Goal: Task Accomplishment & Management: Manage account settings

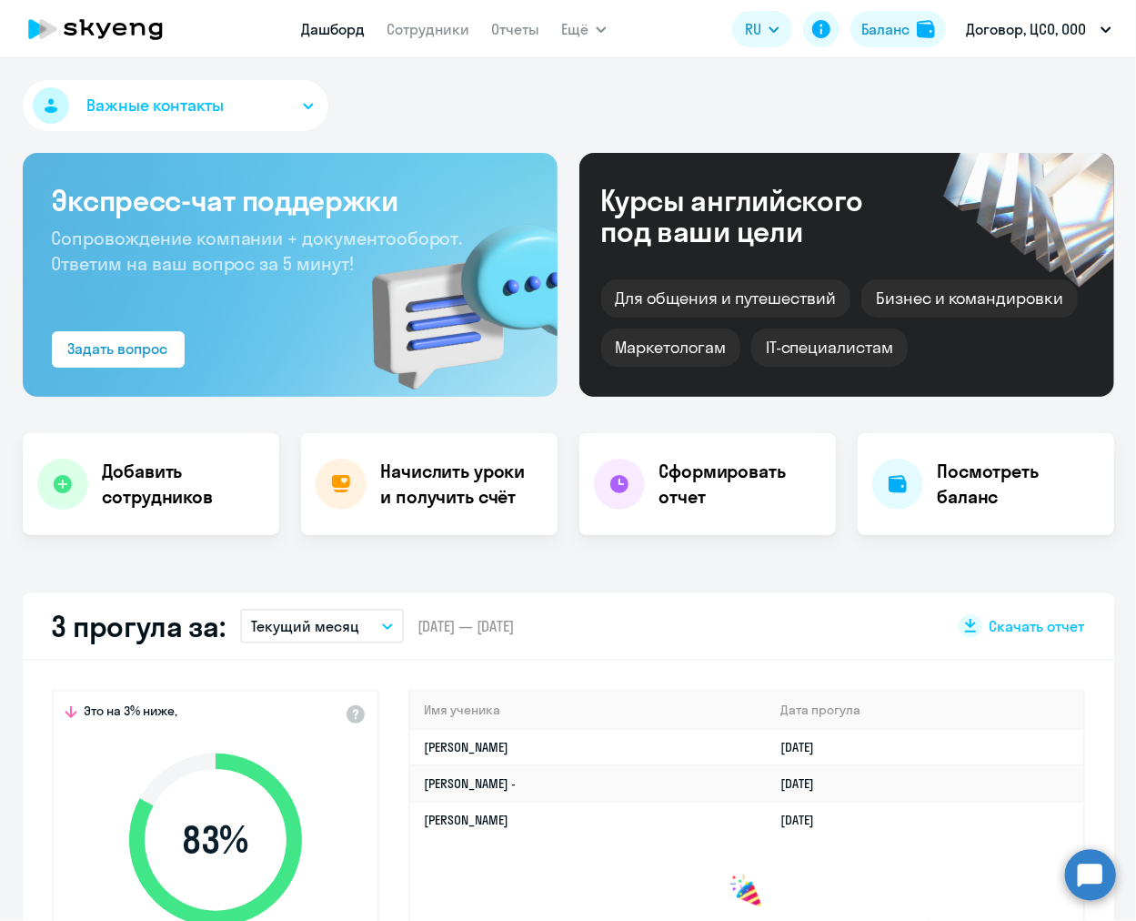
select select "30"
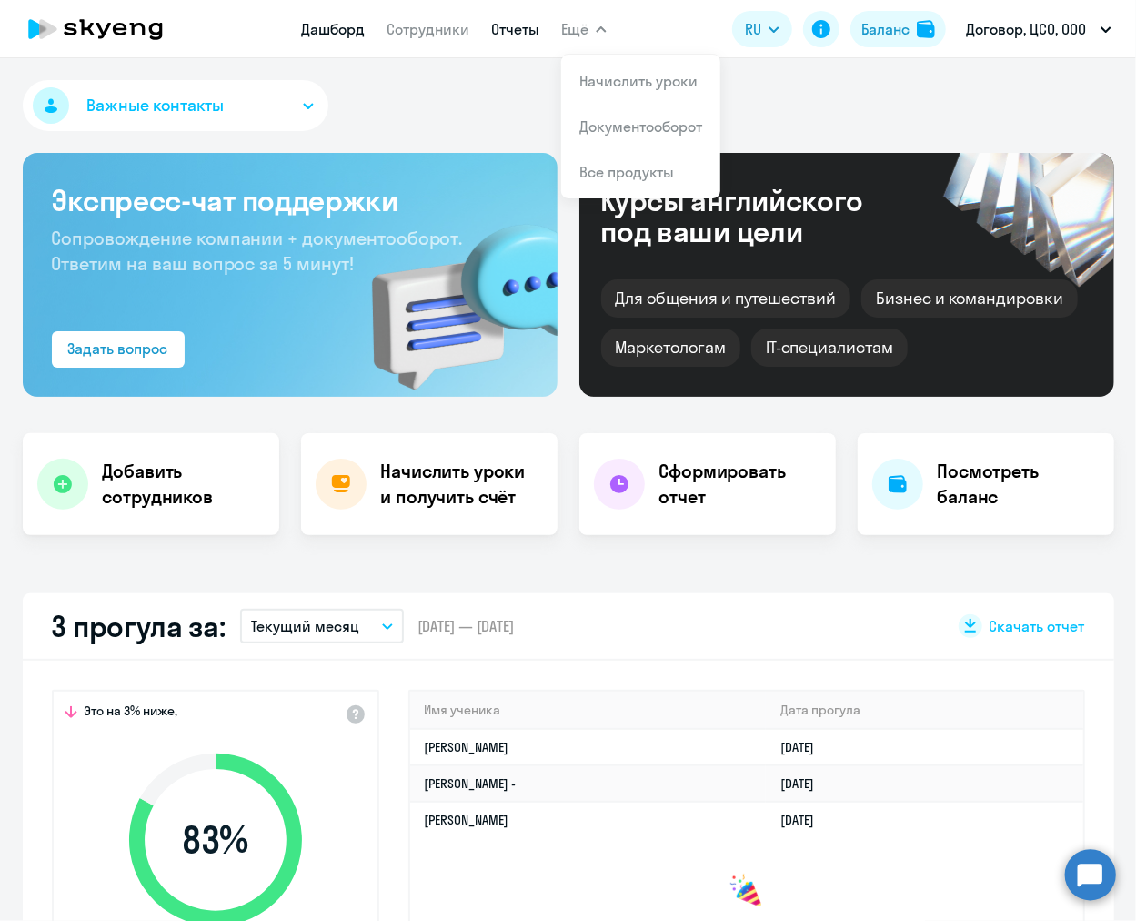
click at [507, 24] on link "Отчеты" at bounding box center [515, 29] width 48 height 18
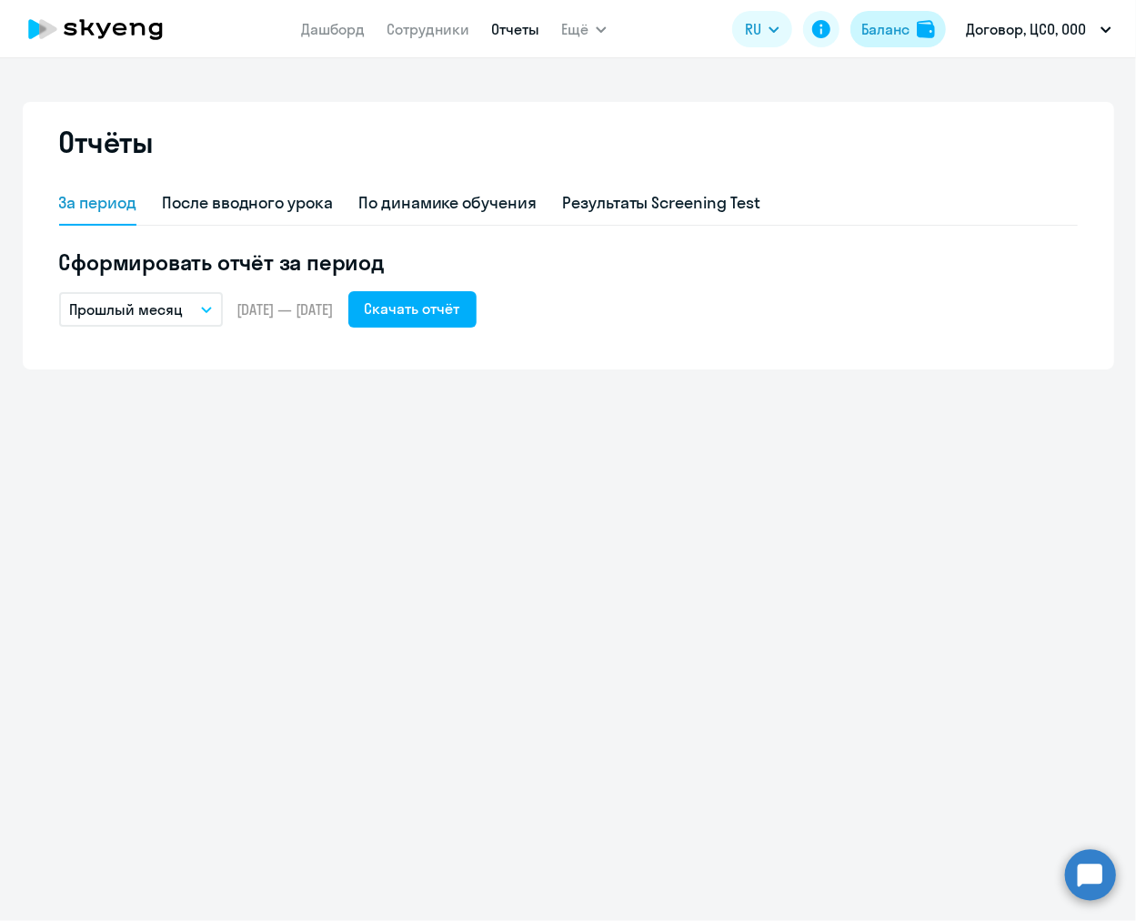
click at [904, 30] on div "Баланс" at bounding box center [886, 29] width 48 height 22
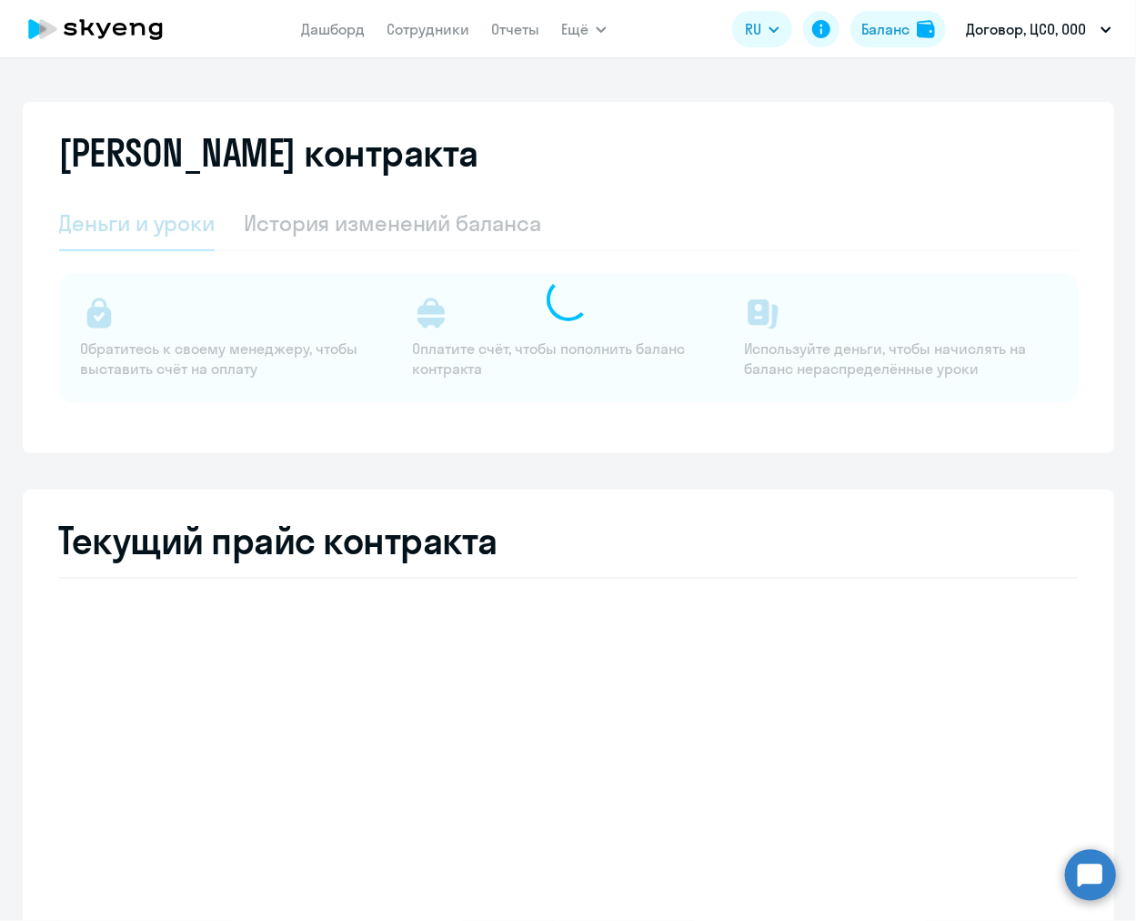
select select "english_adult_not_native_speaker"
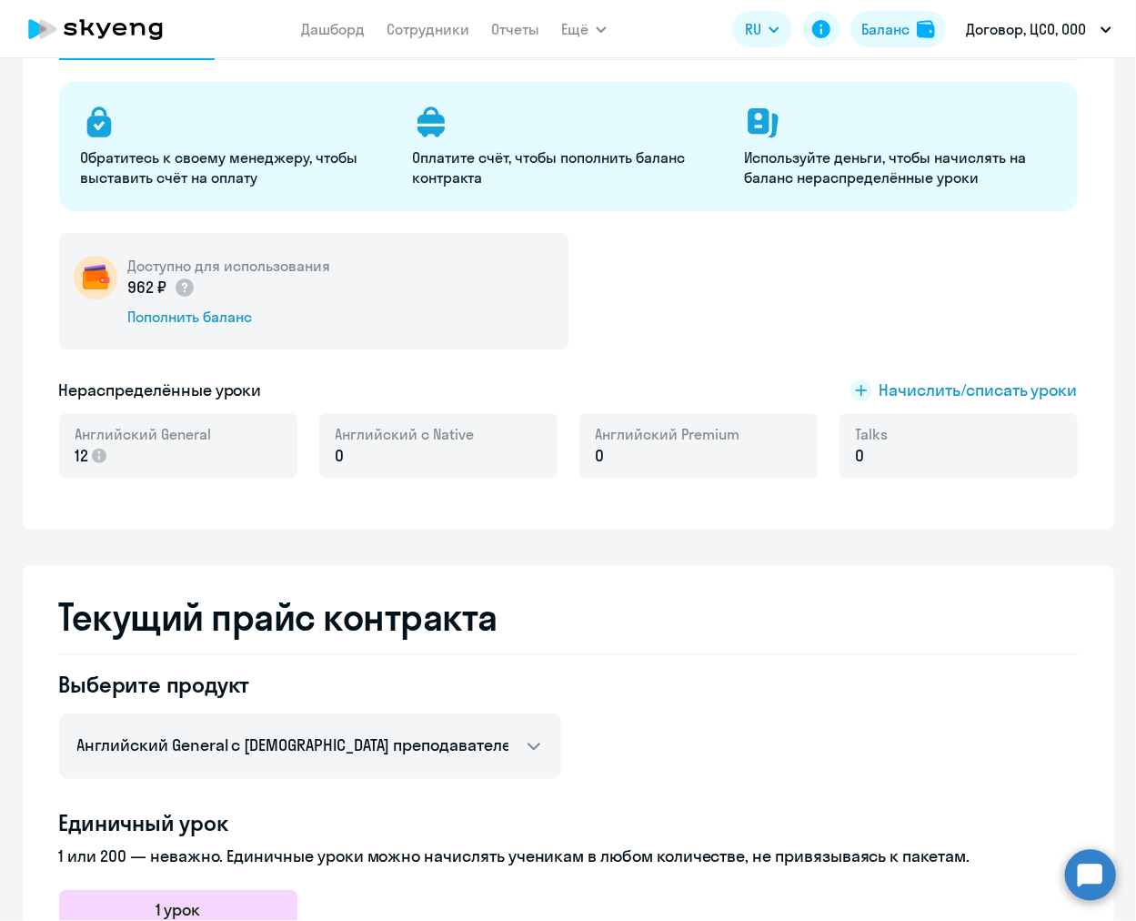
scroll to position [220, 0]
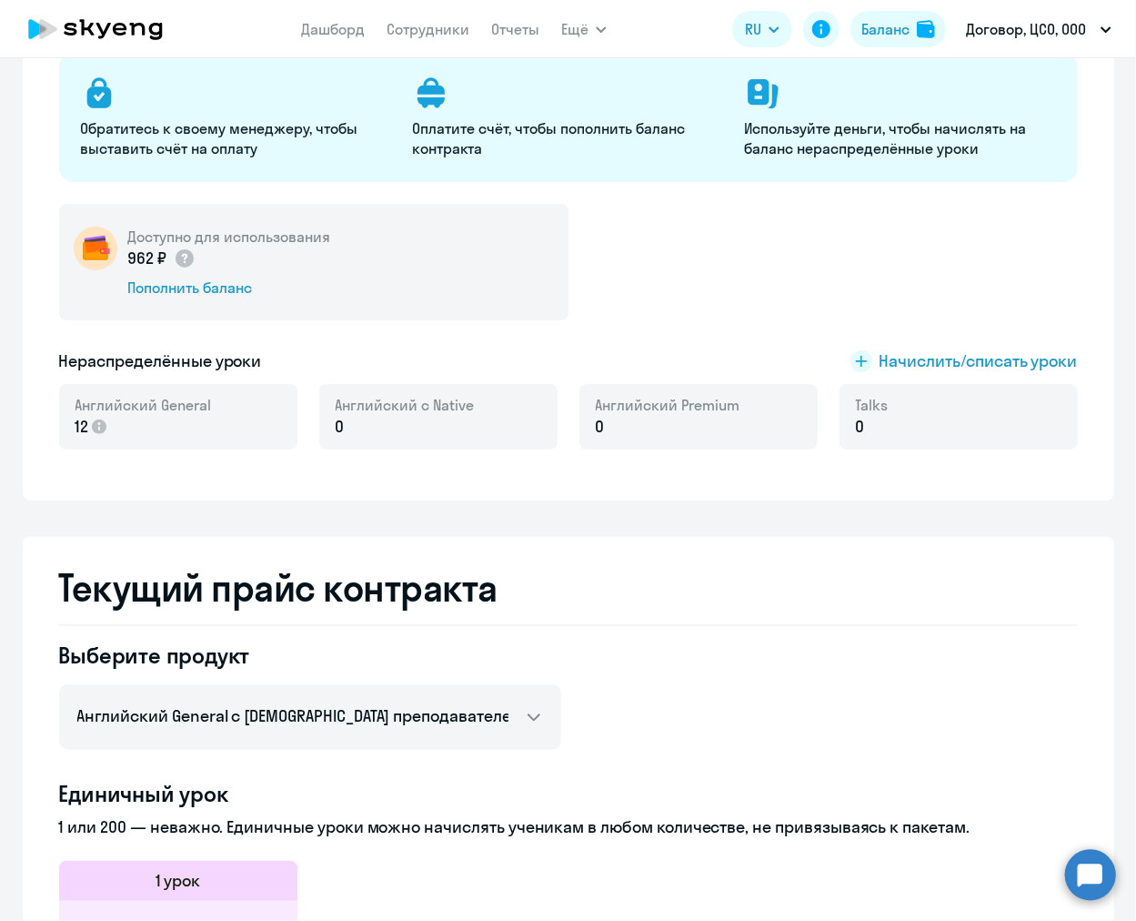
click at [220, 298] on div "Доступно для использования 962 ₽ Пополнить баланс" at bounding box center [314, 262] width 510 height 116
click at [211, 288] on div "Пополнить баланс" at bounding box center [229, 288] width 203 height 20
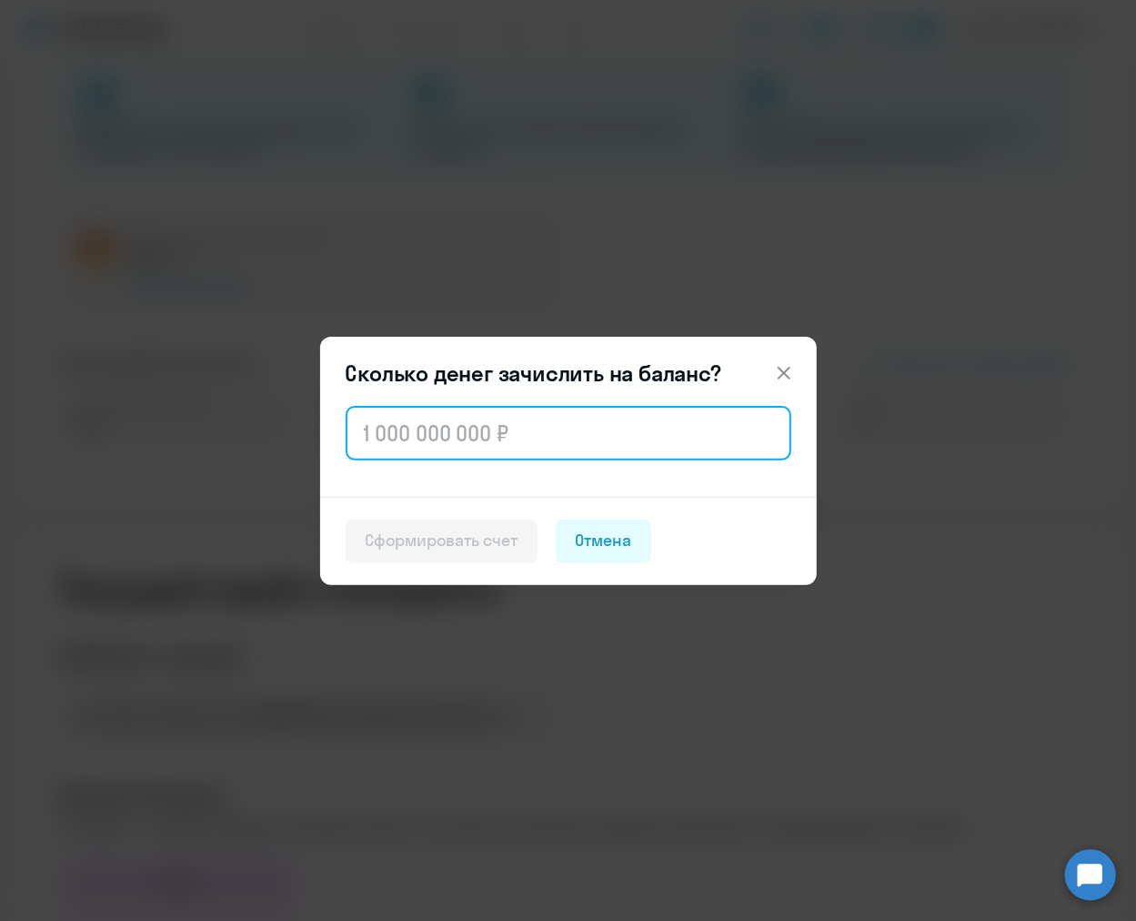
click at [428, 427] on input "text" at bounding box center [569, 433] width 446 height 55
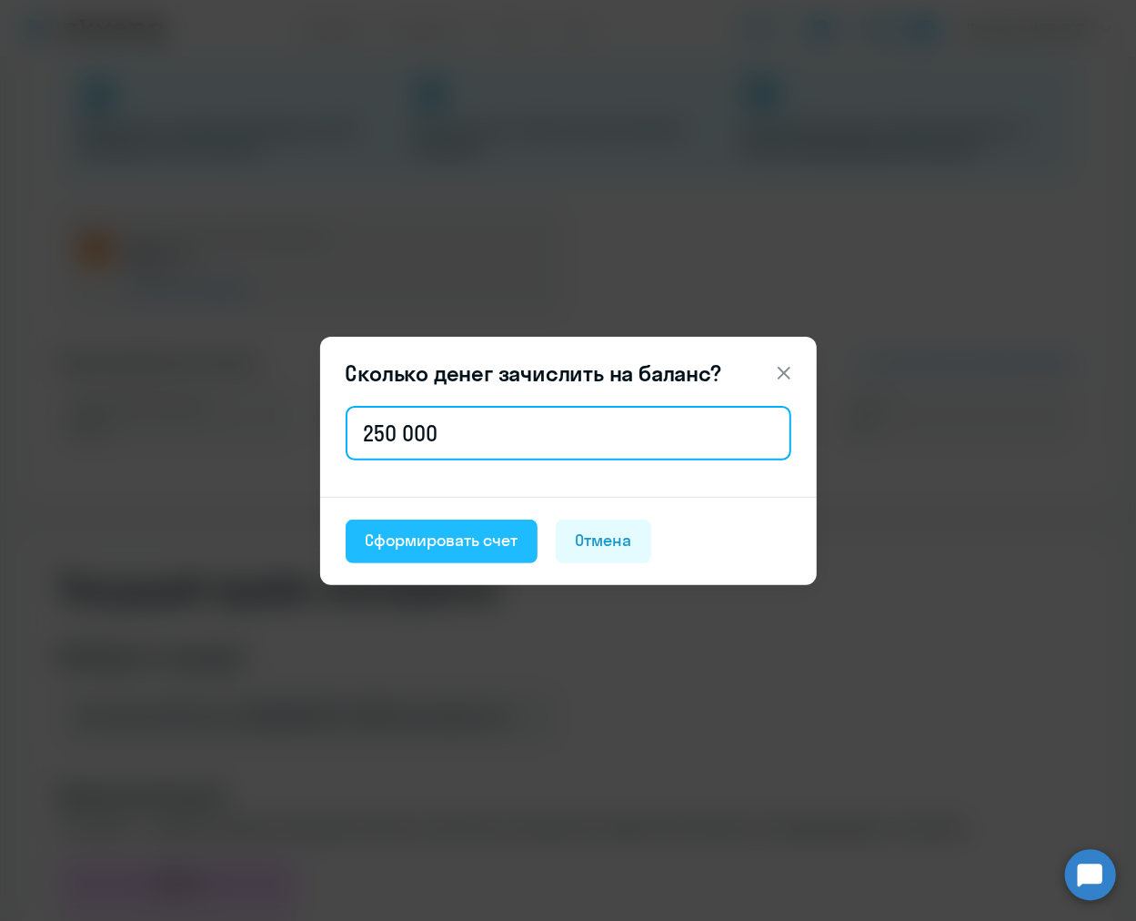
type input "250 000"
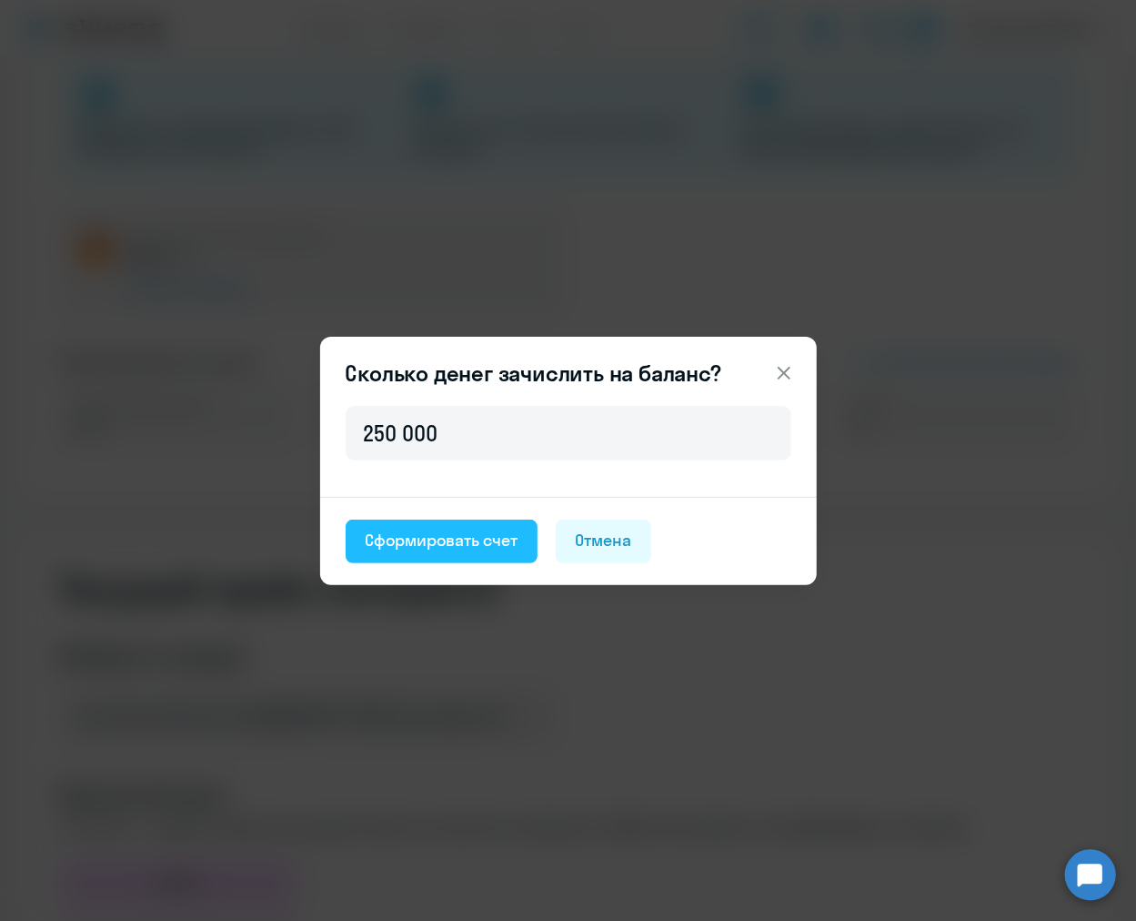
click at [459, 543] on div "Сформировать счет" at bounding box center [442, 541] width 152 height 24
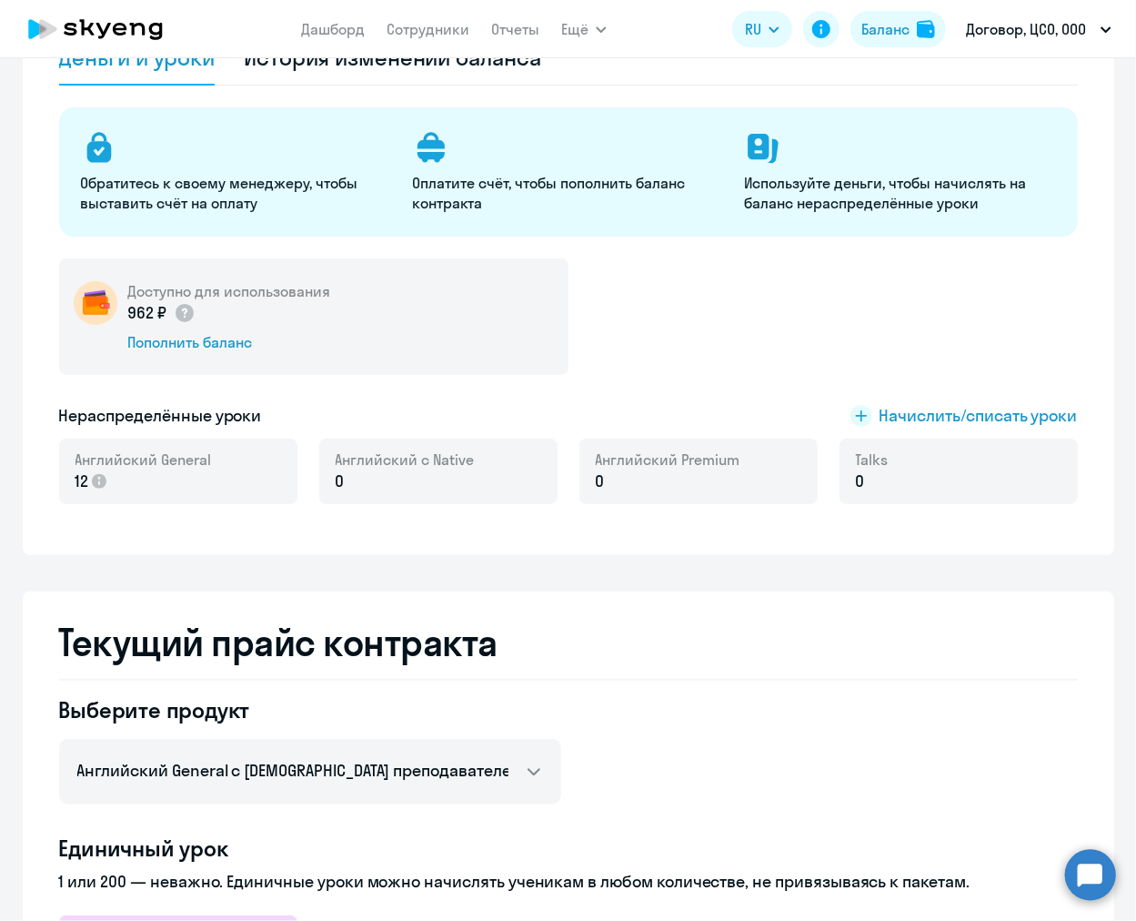
scroll to position [104, 0]
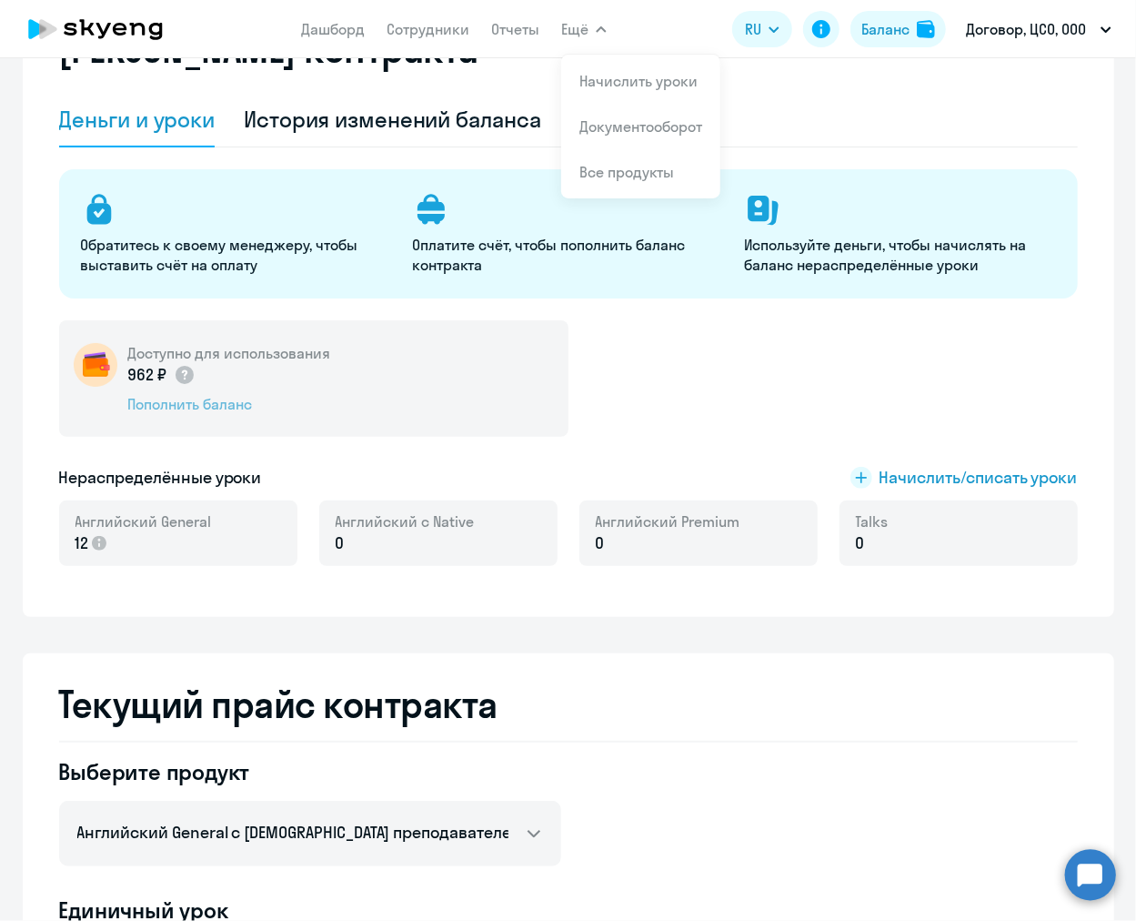
click at [270, 399] on div "Пополнить баланс" at bounding box center [229, 404] width 203 height 20
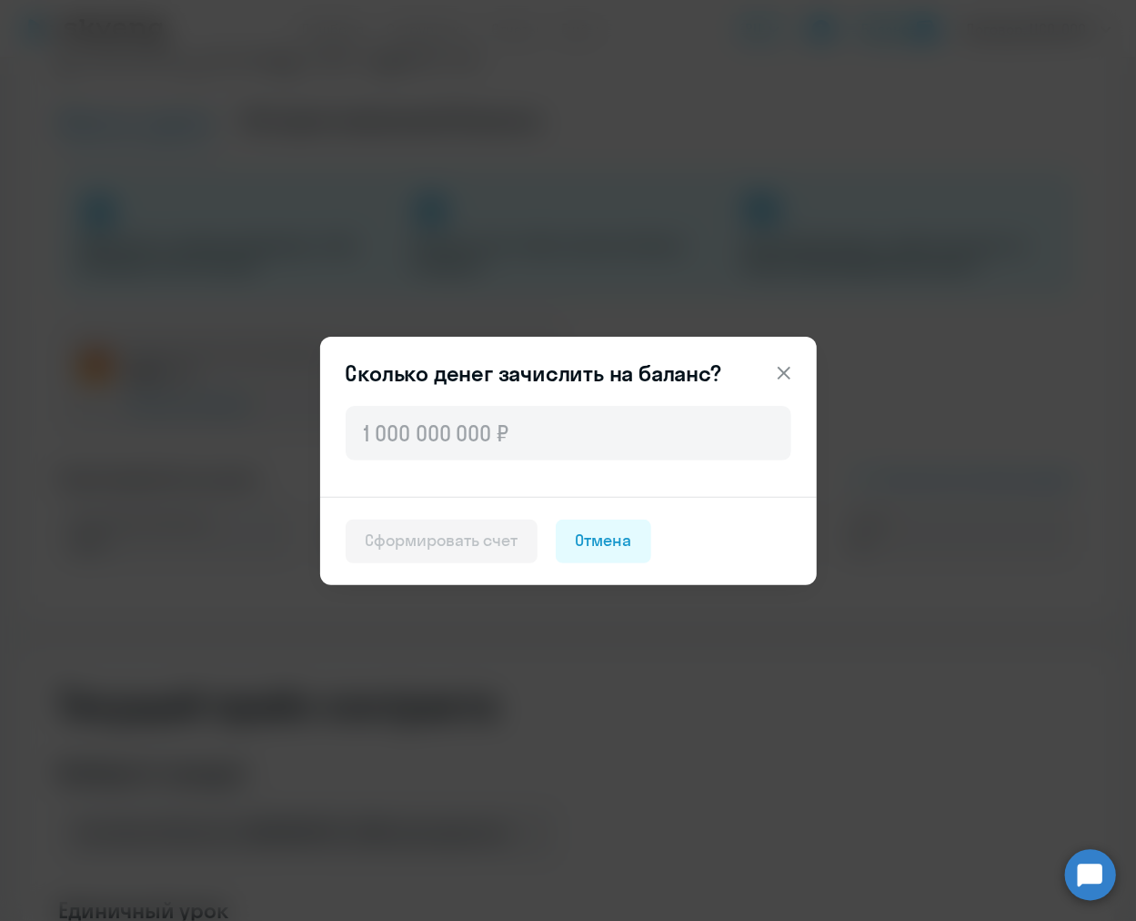
click at [786, 359] on button at bounding box center [784, 373] width 36 height 36
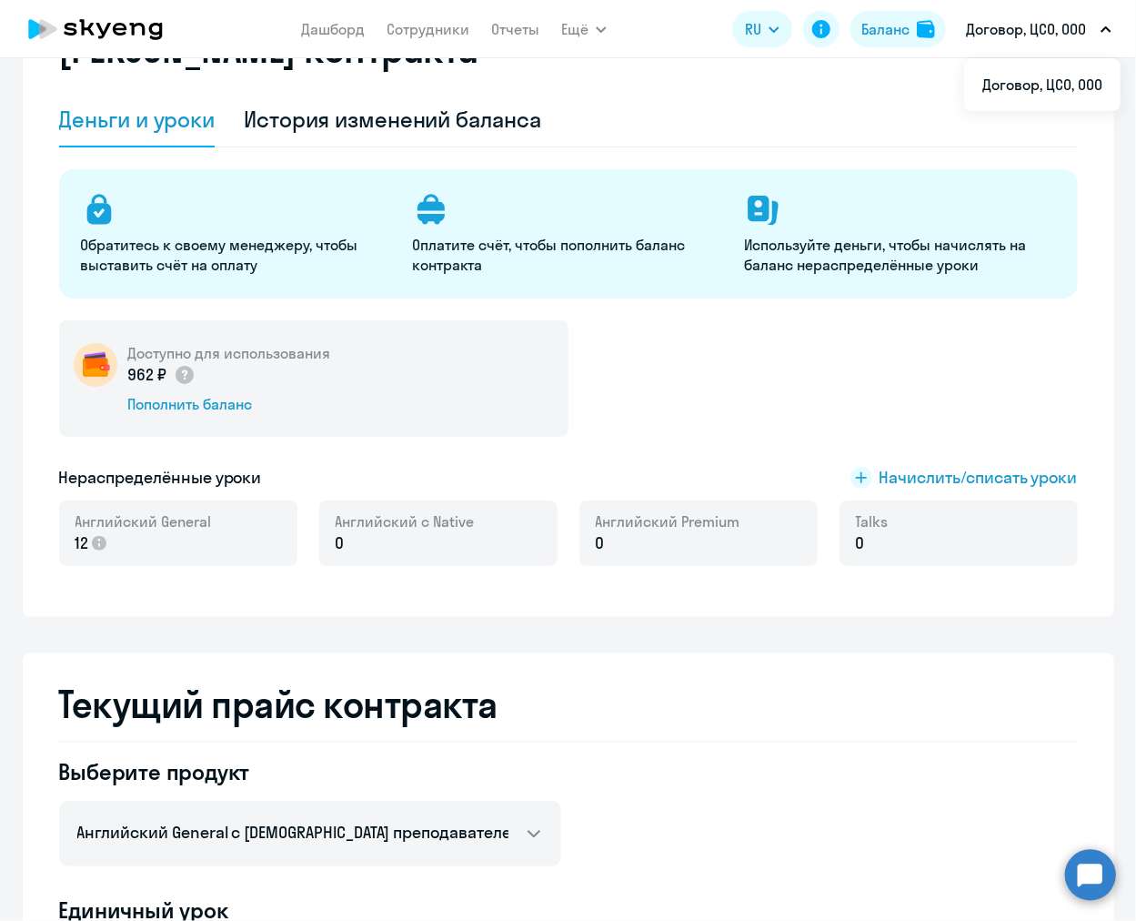
click at [1019, 35] on p "Договор, ЦСО, ООО" at bounding box center [1026, 29] width 120 height 22
click at [533, 25] on link "Отчеты" at bounding box center [515, 29] width 48 height 18
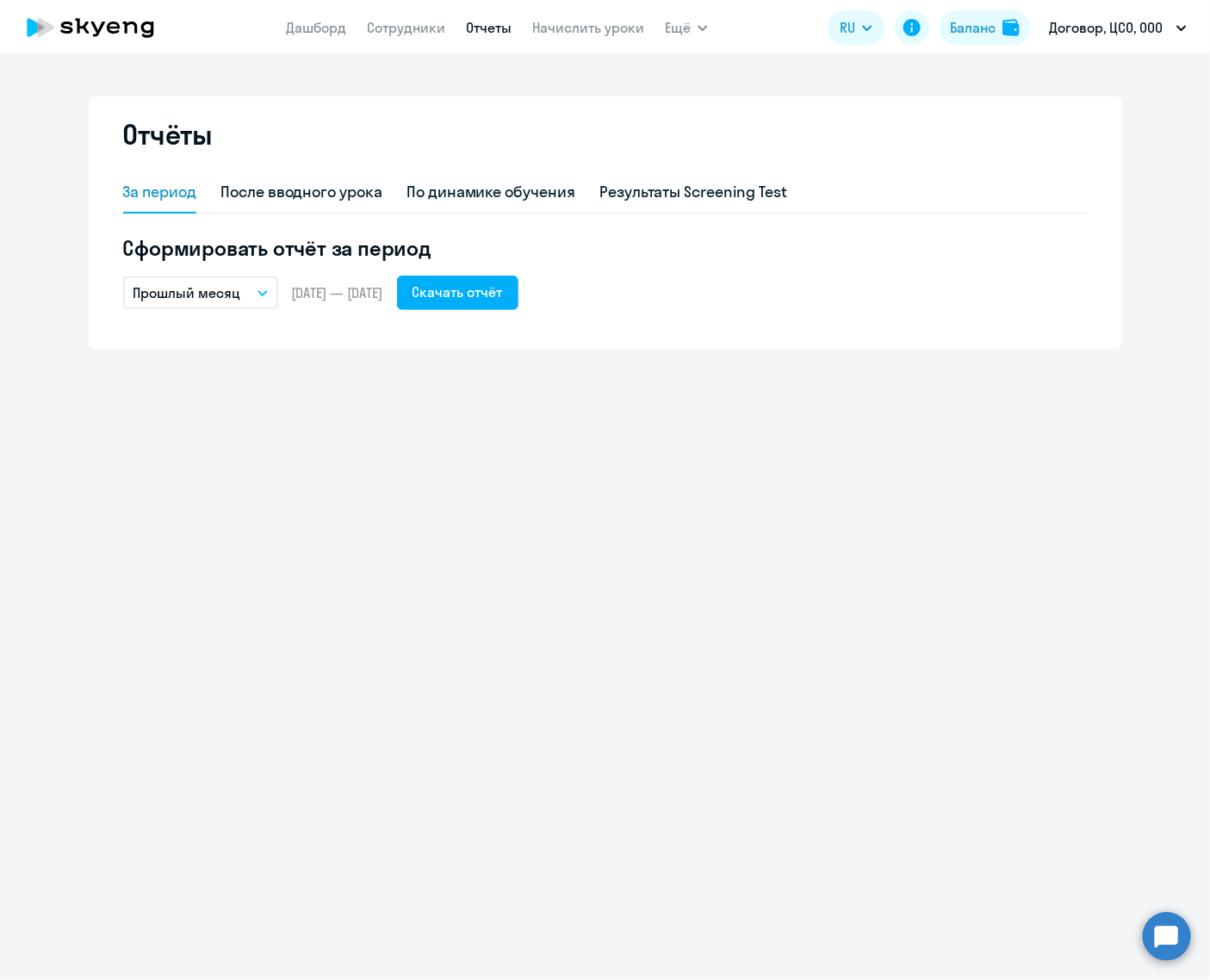
click at [672, 24] on span "Ещё" at bounding box center [677, 27] width 26 height 21
click at [690, 56] on li "Документооборот" at bounding box center [739, 76] width 151 height 43
click at [721, 88] on li "Документооборот" at bounding box center [739, 76] width 151 height 43
click at [699, 51] on app-header "[PERSON_NAME] Отчеты Начислить уроки Ещё Документооборот Все продукты Дашборд С…" at bounding box center [605, 27] width 1210 height 55
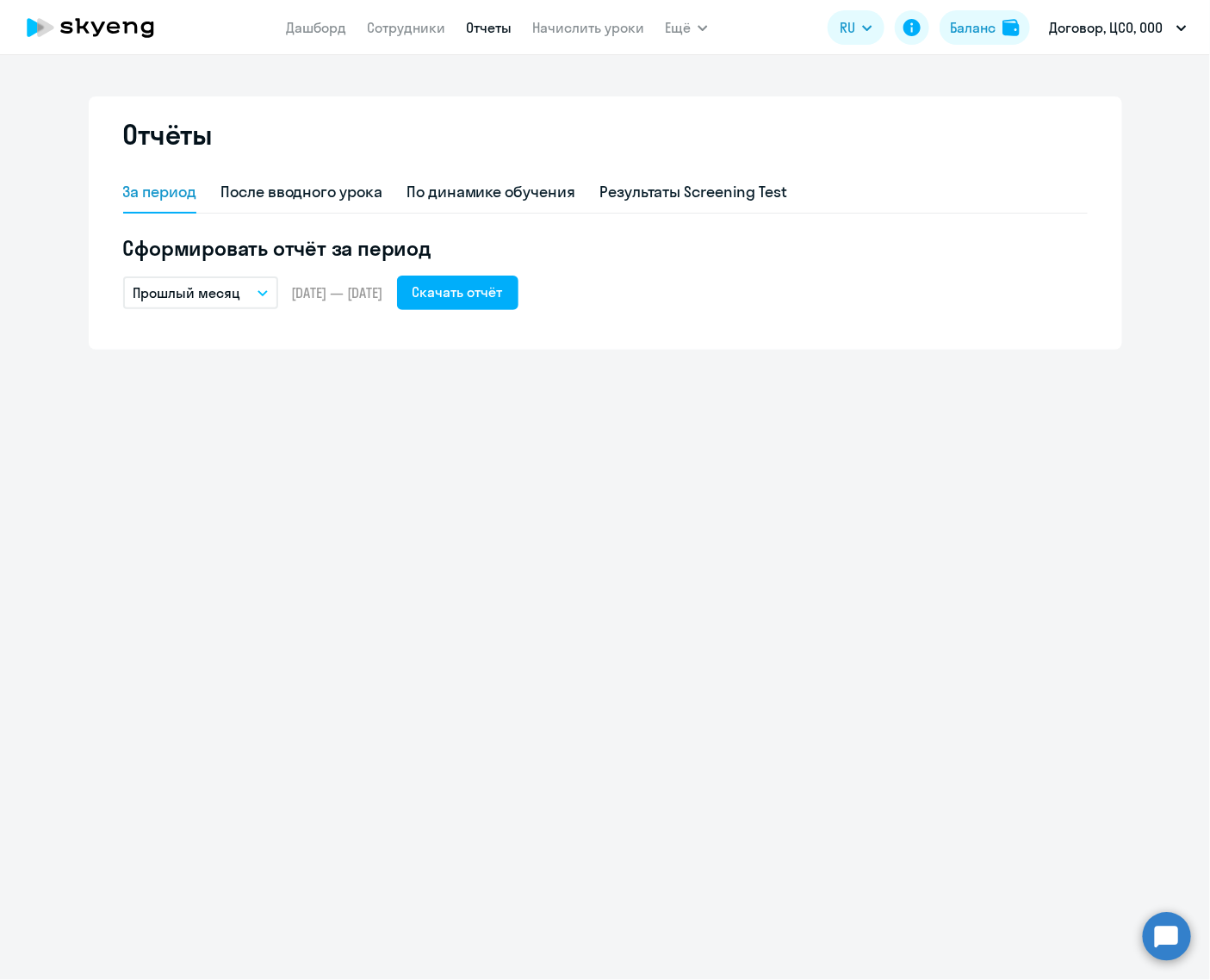
click at [615, 39] on nav "[PERSON_NAME] Отчеты Начислить уроки" at bounding box center [465, 27] width 359 height 34
click at [609, 25] on link "Начислить уроки" at bounding box center [588, 27] width 112 height 17
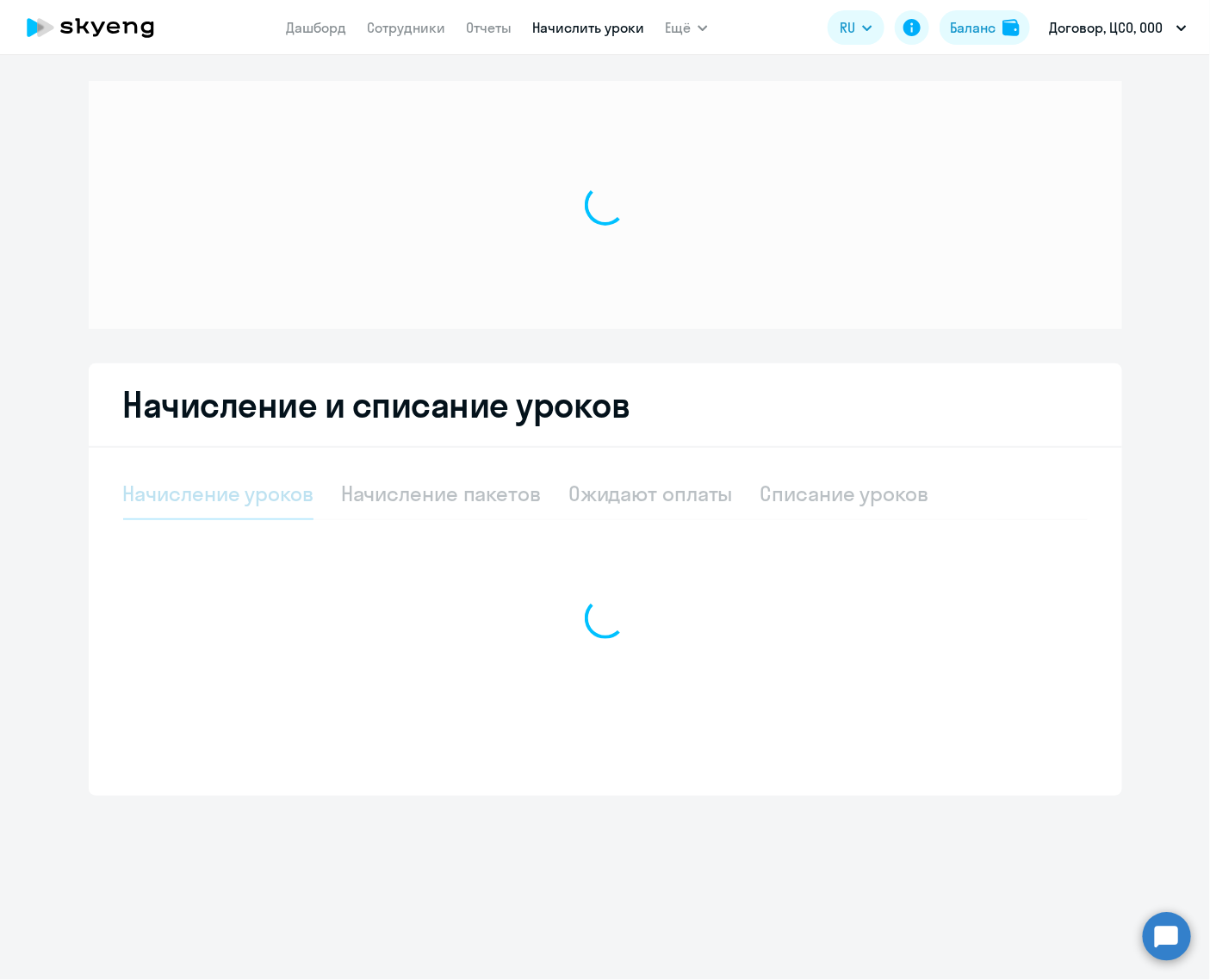
click at [672, 34] on span "Ещё" at bounding box center [677, 27] width 26 height 21
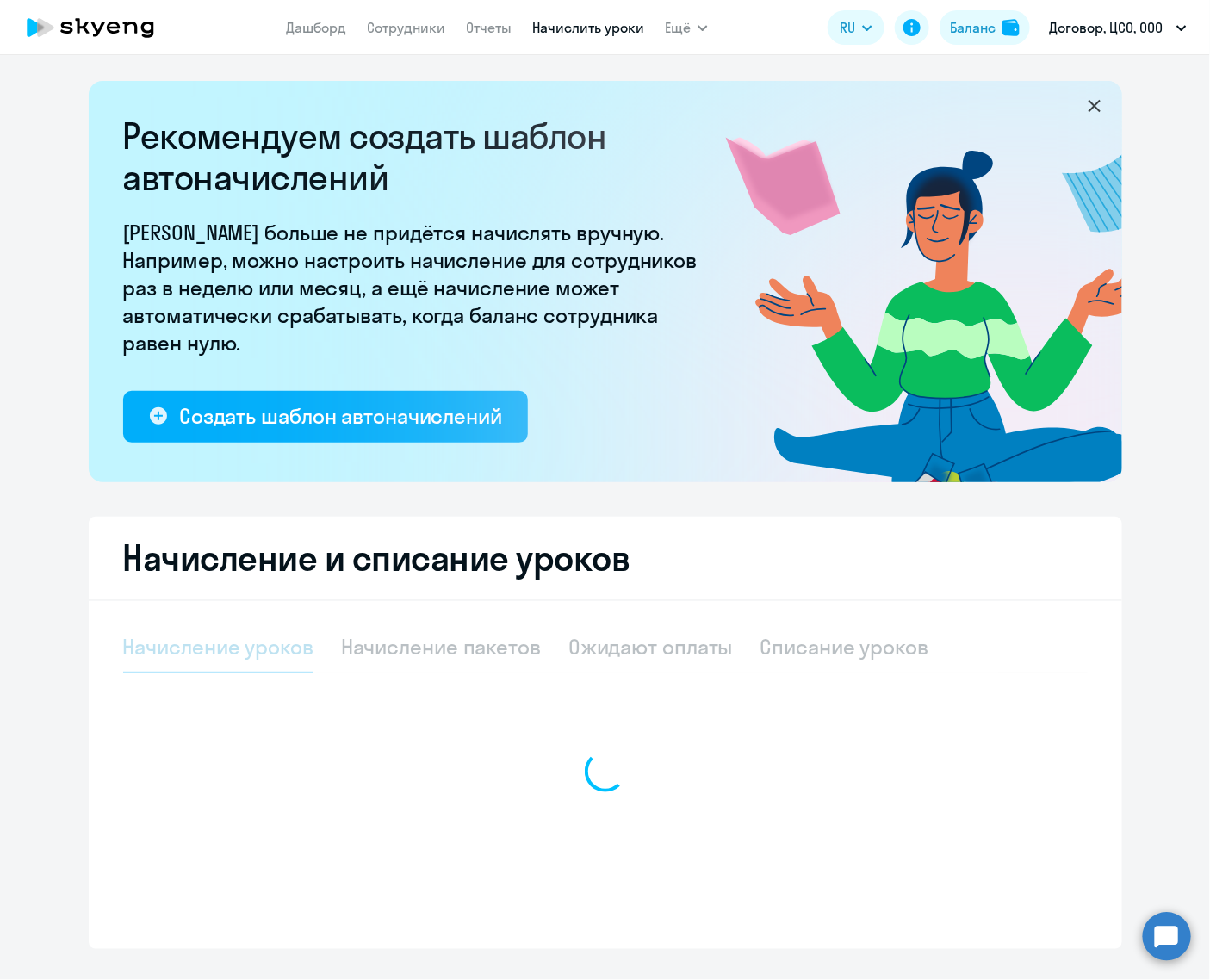
select select "10"
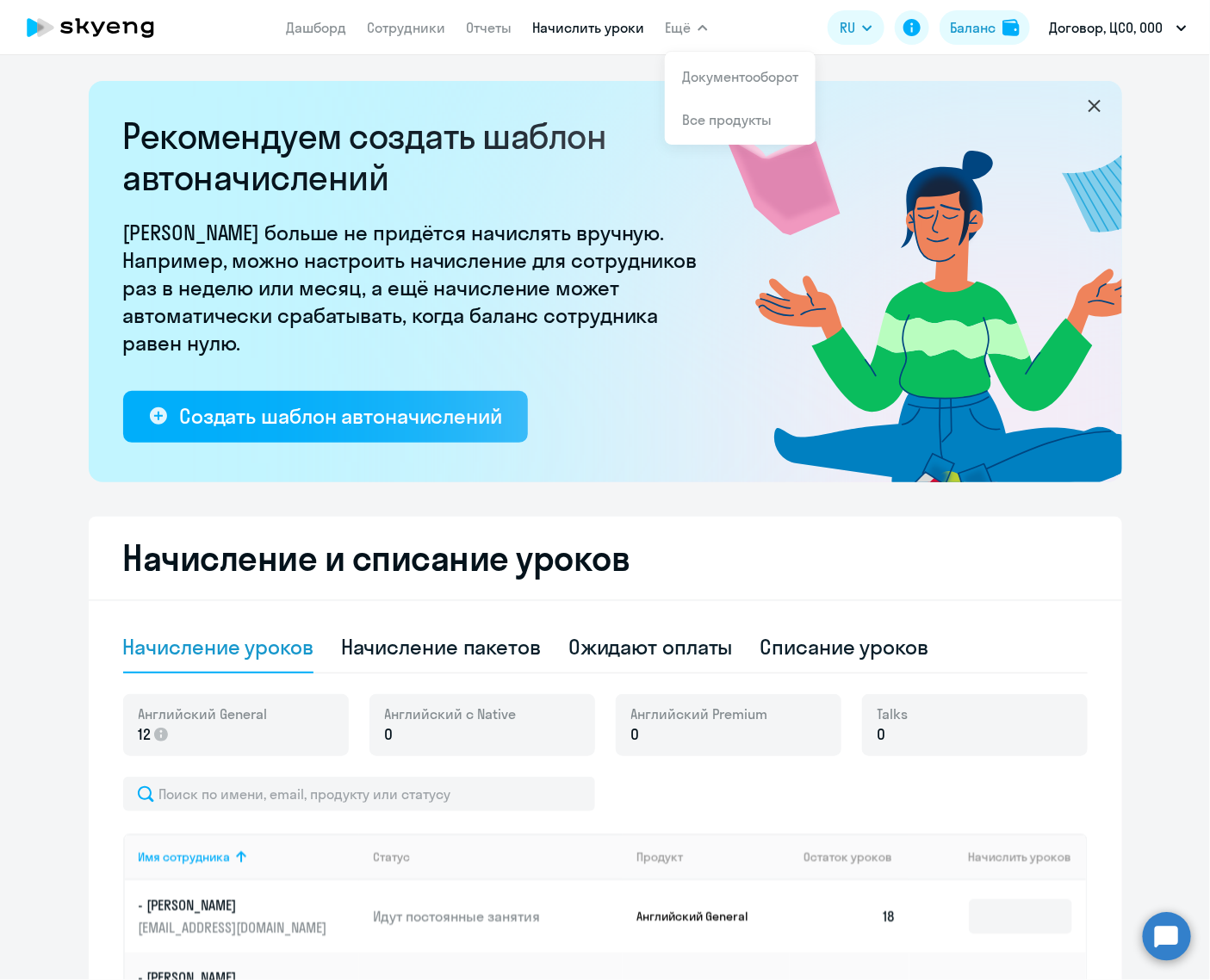
click at [681, 39] on button "Ещё" at bounding box center [685, 27] width 43 height 34
click at [657, 18] on div "[PERSON_NAME] Отчеты Начислить уроки Ещё Документооборот Все продукты Дашборд С…" at bounding box center [497, 27] width 422 height 34
click at [709, 68] on link "Документооборот" at bounding box center [740, 77] width 116 height 17
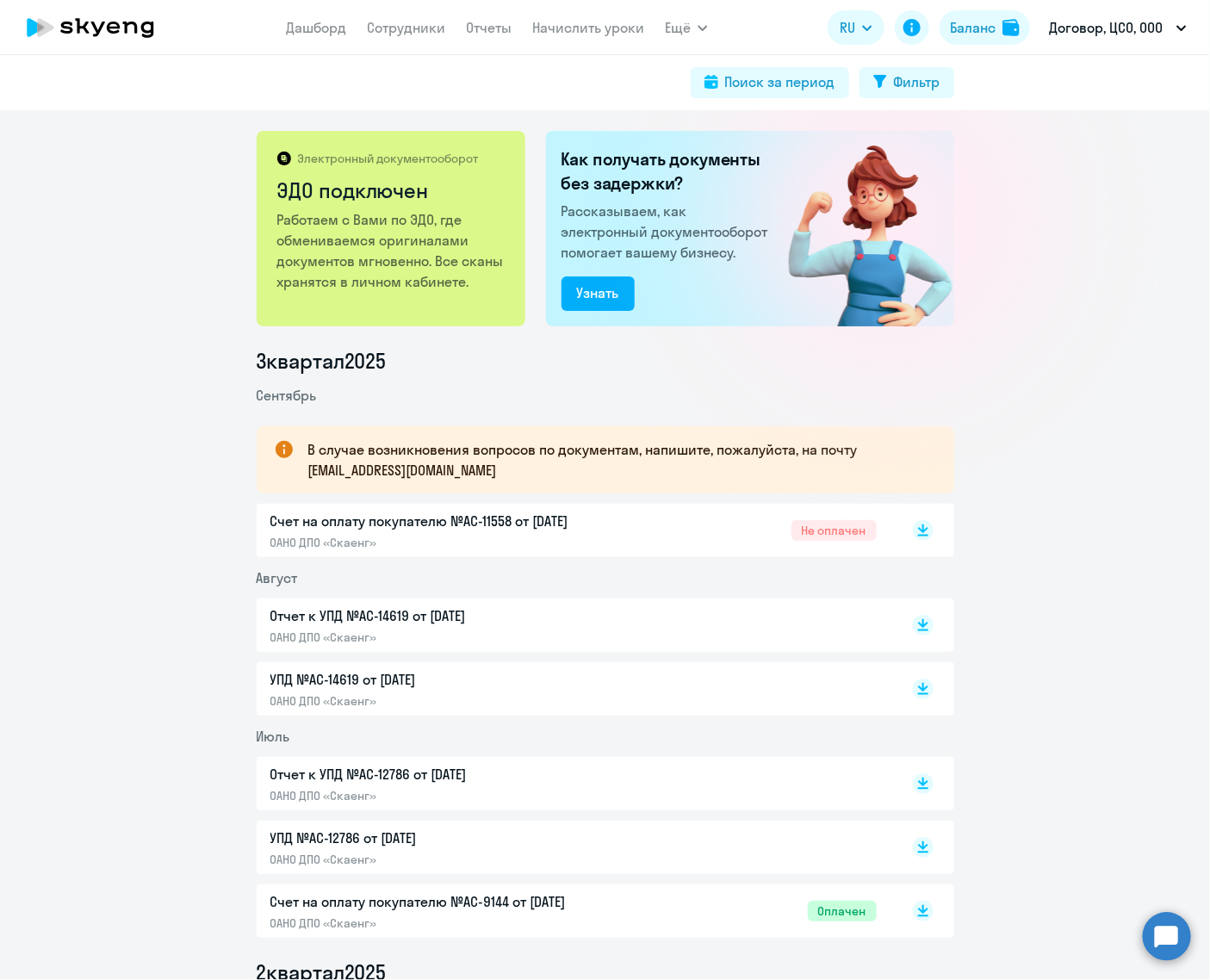
click at [833, 531] on span "Не оплачен" at bounding box center [834, 531] width 85 height 21
